Goal: Information Seeking & Learning: Learn about a topic

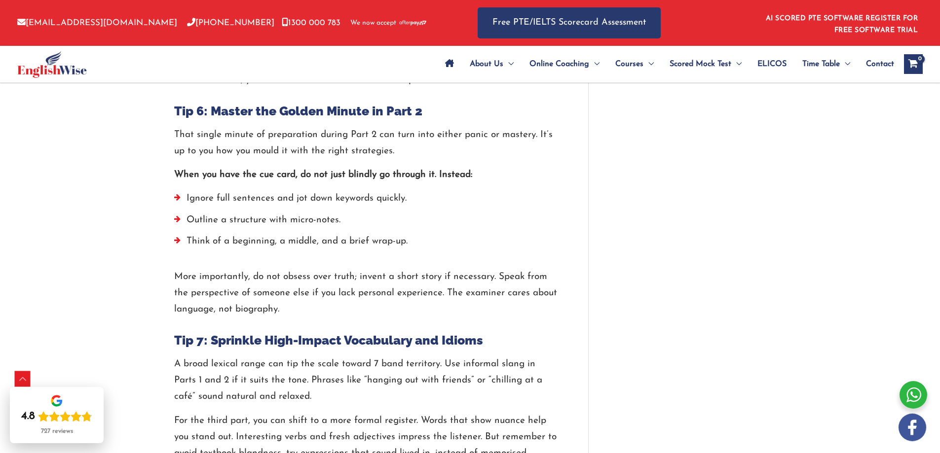
scroll to position [1524, 0]
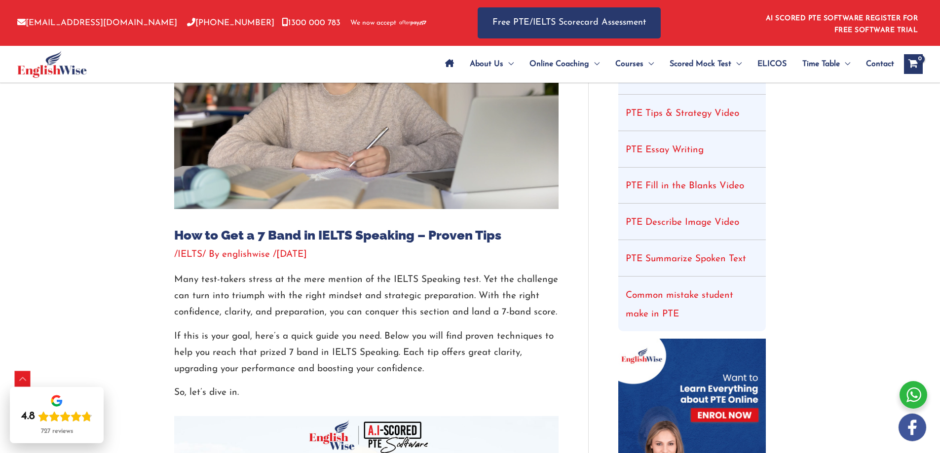
scroll to position [296, 0]
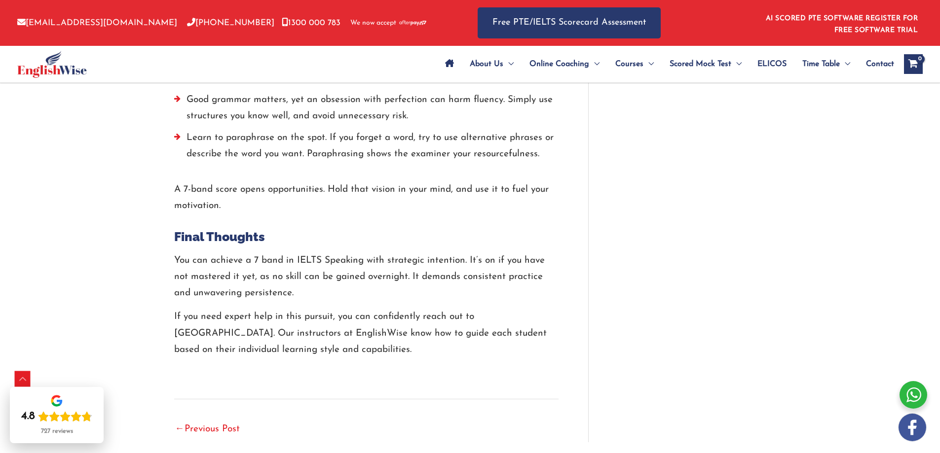
scroll to position [2319, 0]
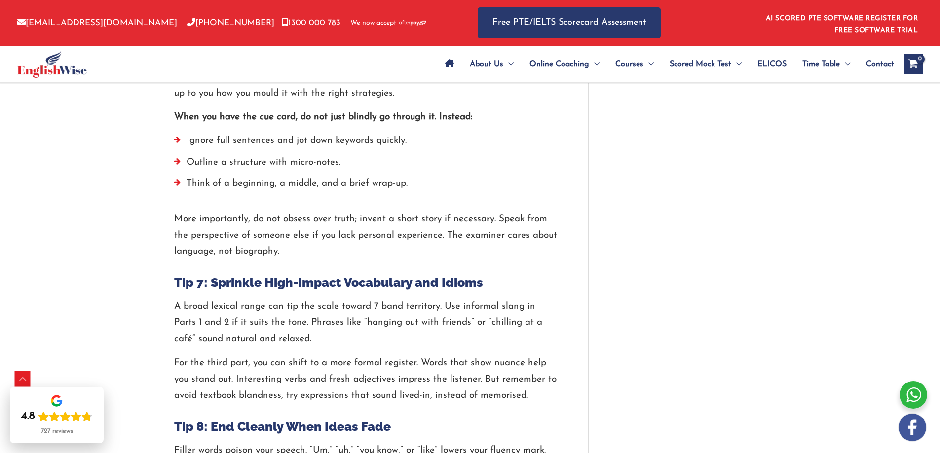
scroll to position [1628, 0]
